Goal: Task Accomplishment & Management: Use online tool/utility

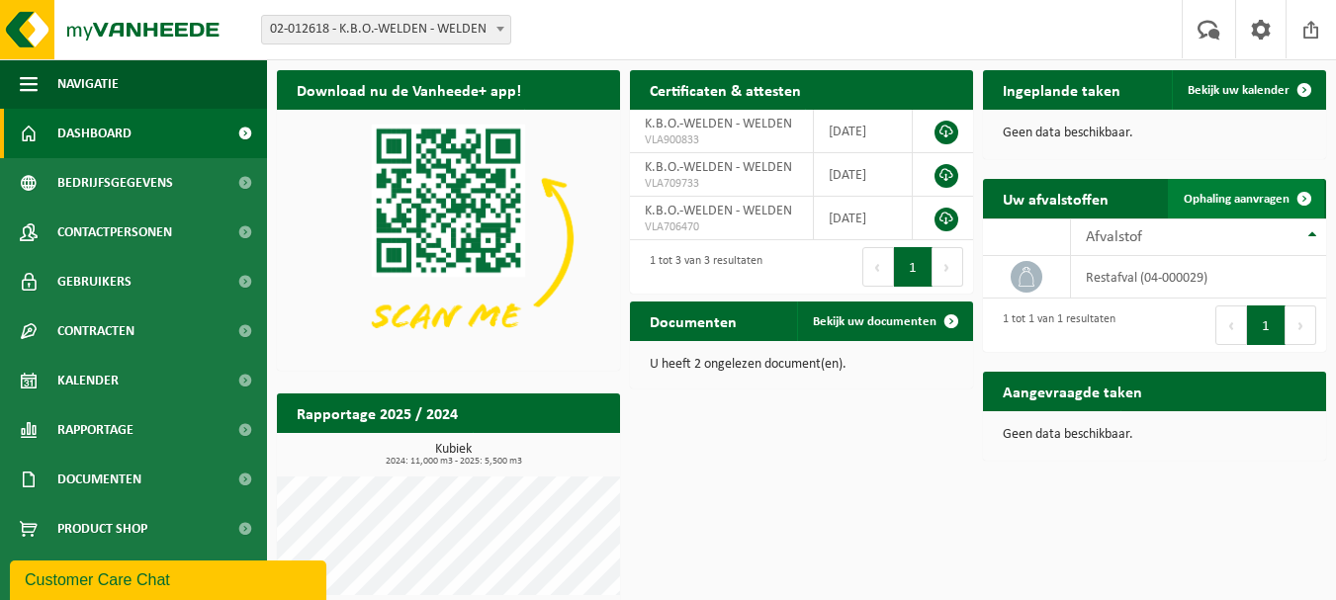
click at [1209, 200] on span "Ophaling aanvragen" at bounding box center [1237, 199] width 106 height 13
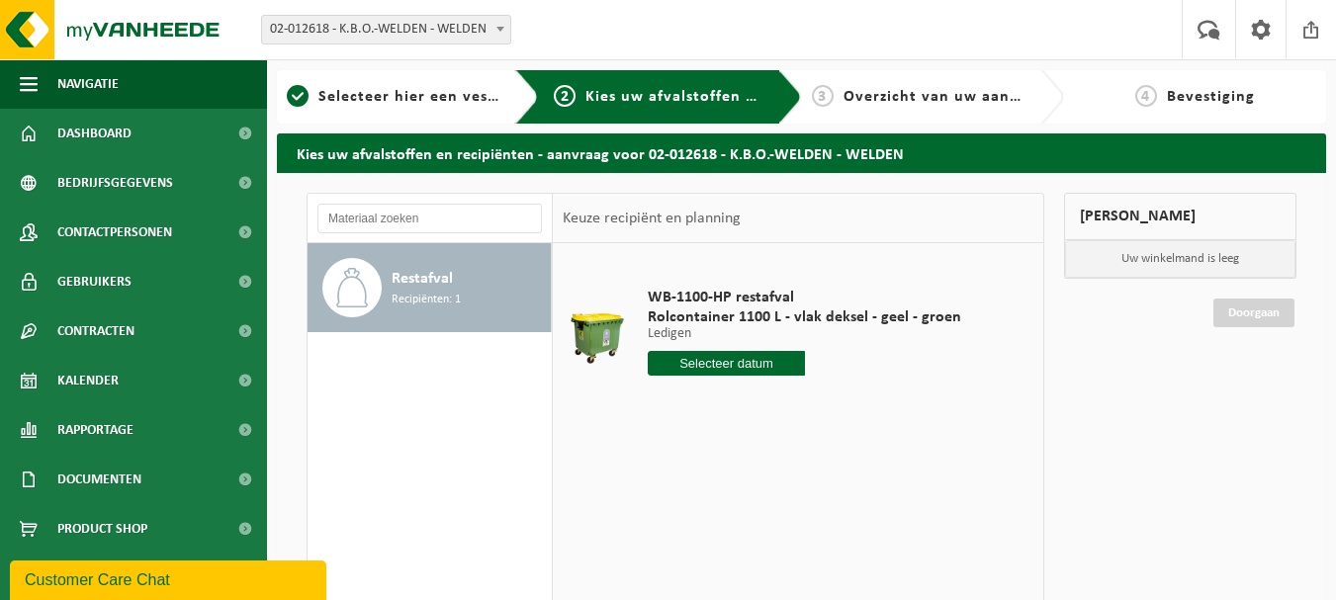
click at [690, 364] on input "text" at bounding box center [726, 363] width 157 height 25
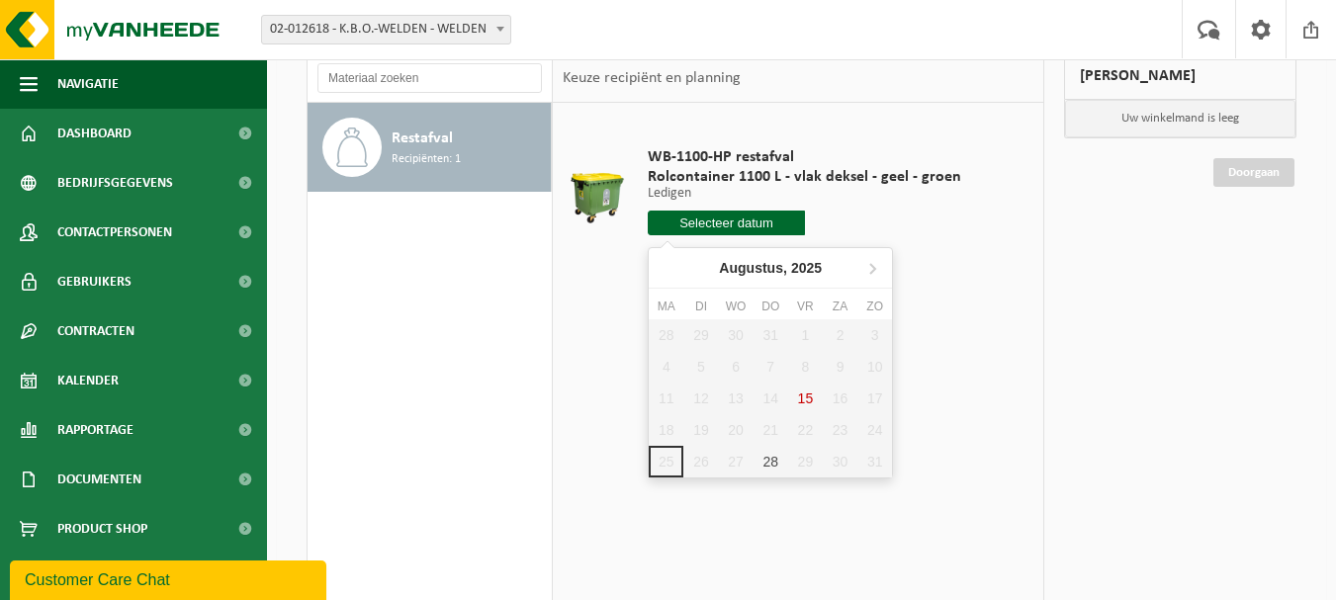
scroll to position [198, 0]
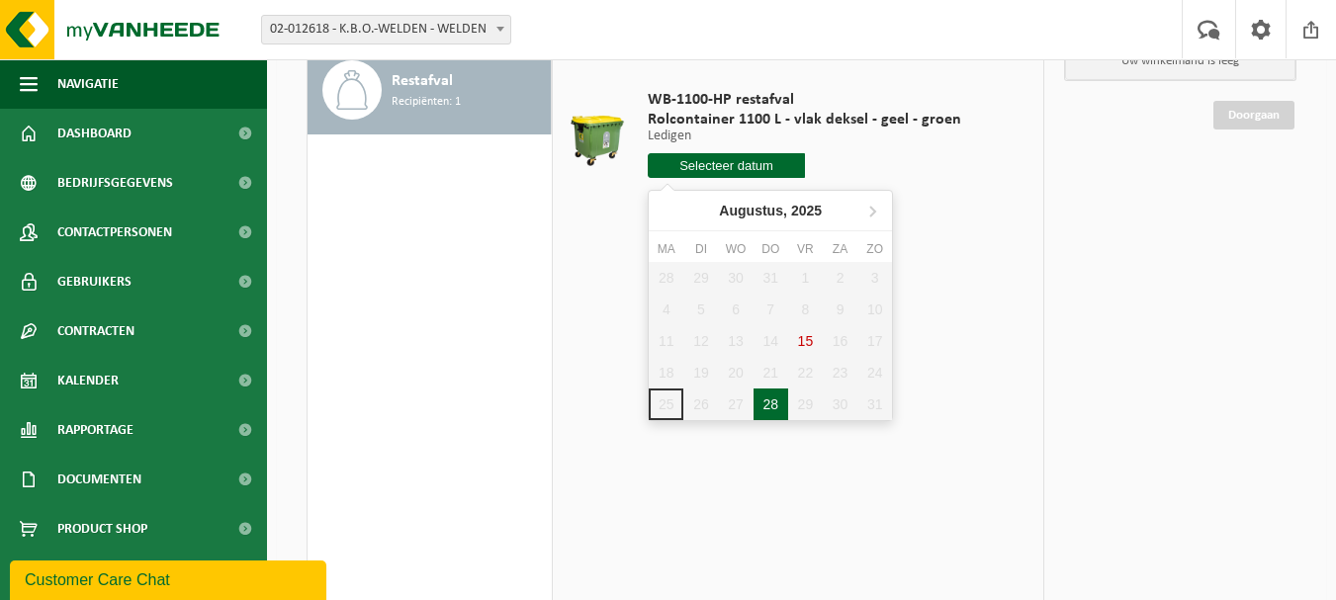
click at [771, 403] on div "28" at bounding box center [771, 405] width 35 height 32
type input "Van 2025-08-28"
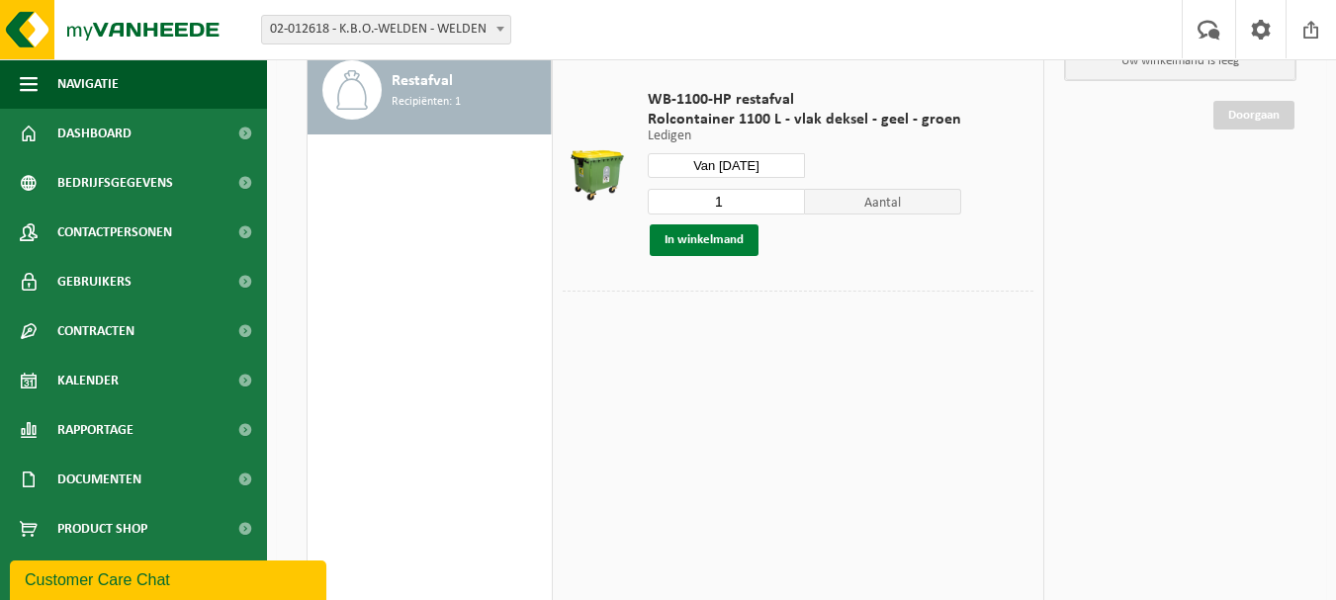
click at [722, 246] on button "In winkelmand" at bounding box center [704, 240] width 109 height 32
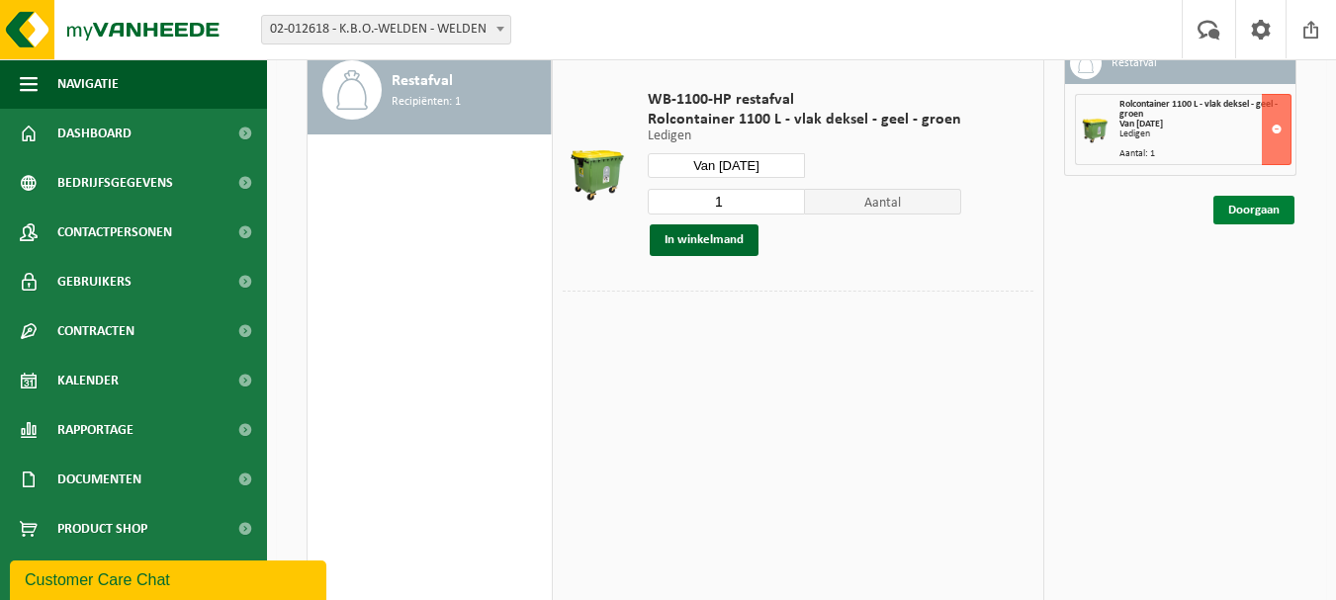
click at [1249, 209] on link "Doorgaan" at bounding box center [1253, 210] width 81 height 29
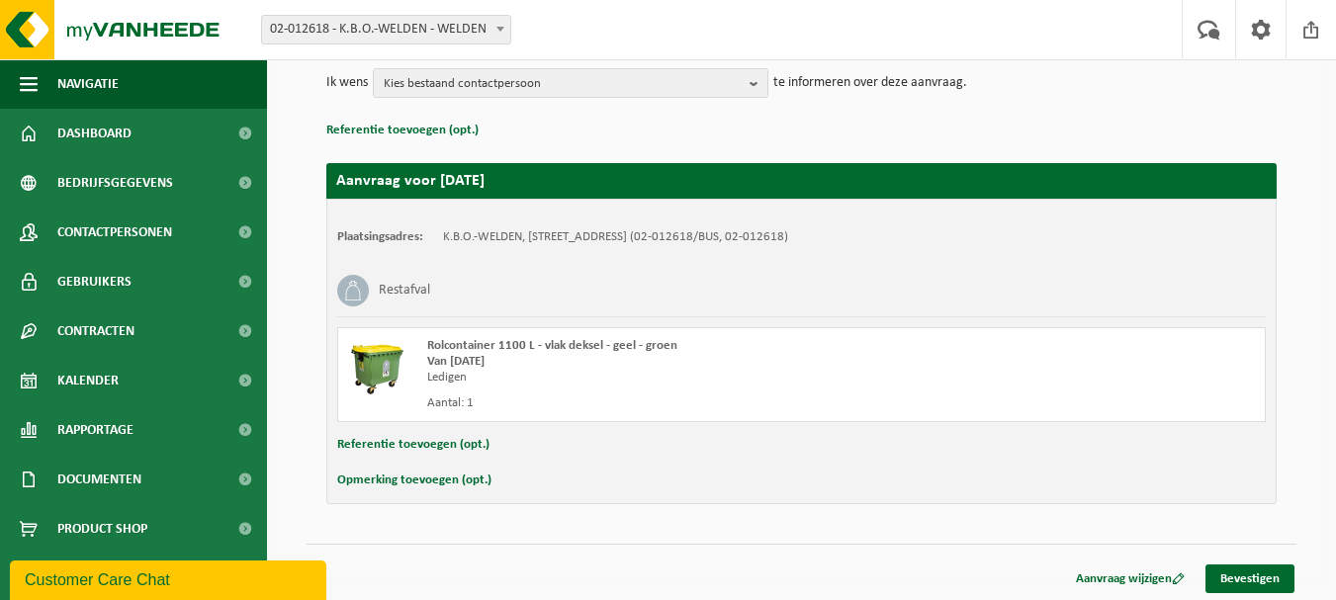
scroll to position [248, 0]
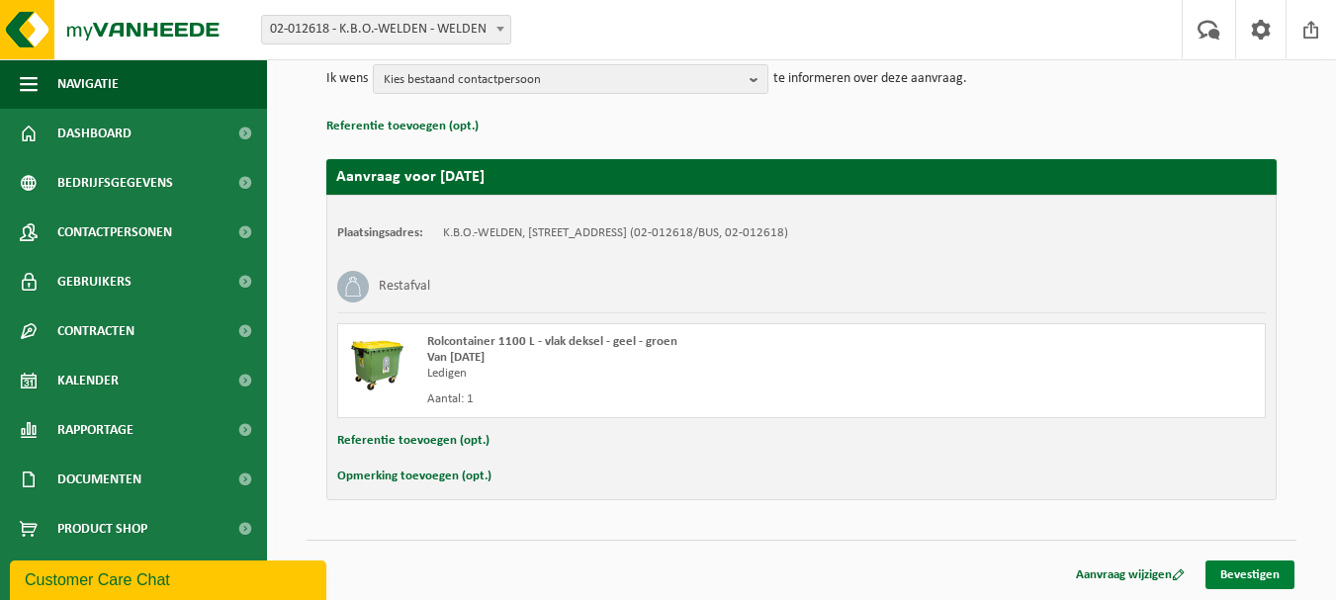
click at [1245, 578] on link "Bevestigen" at bounding box center [1250, 575] width 89 height 29
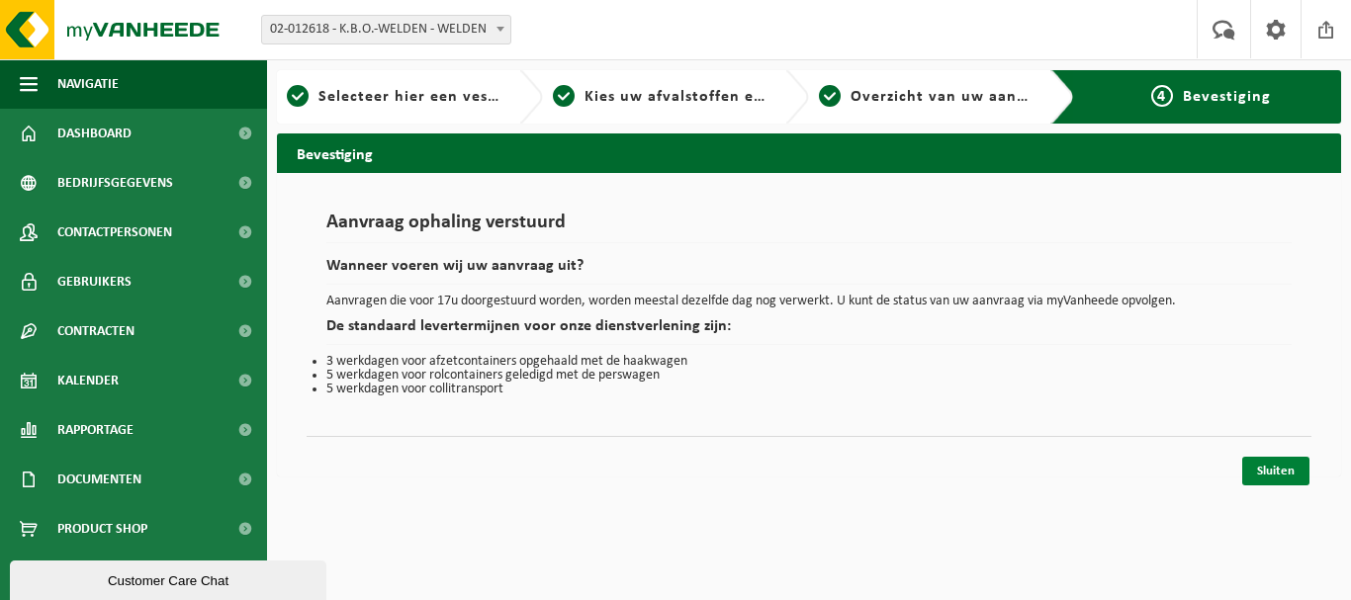
click at [1275, 473] on link "Sluiten" at bounding box center [1275, 471] width 67 height 29
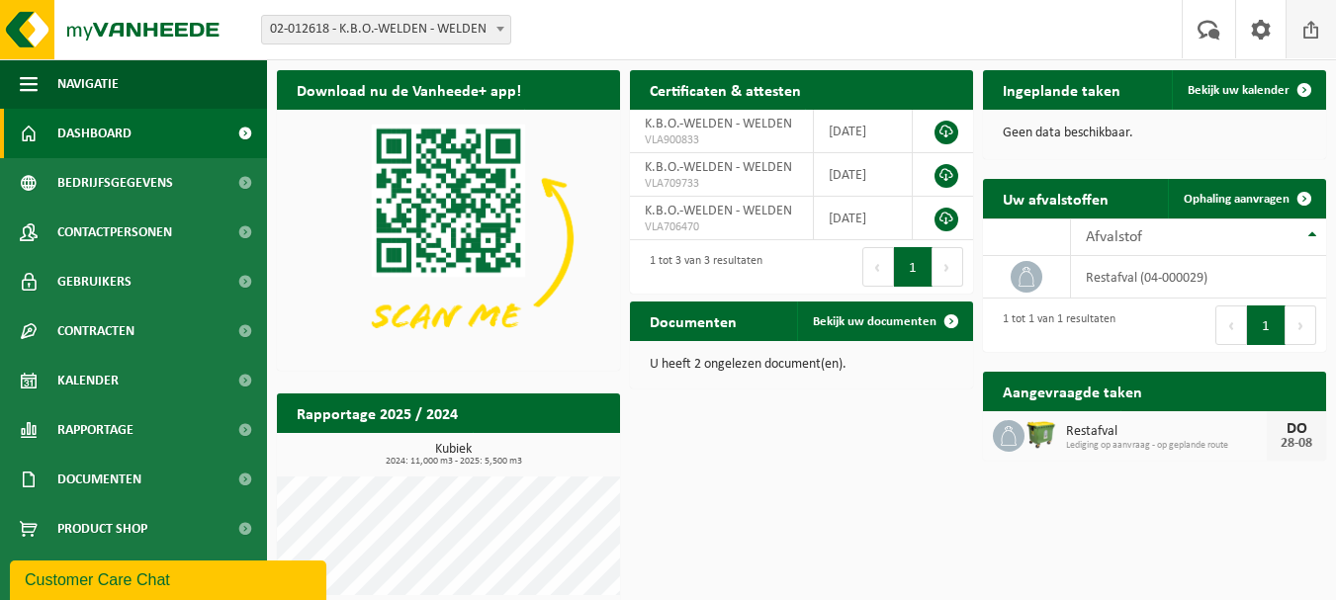
click at [1304, 32] on span at bounding box center [1312, 29] width 30 height 58
